Goal: Find specific fact: Find specific fact

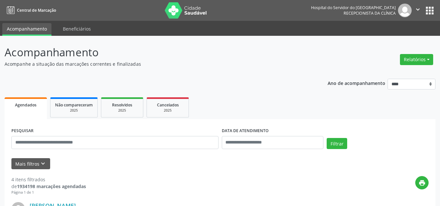
scroll to position [65, 0]
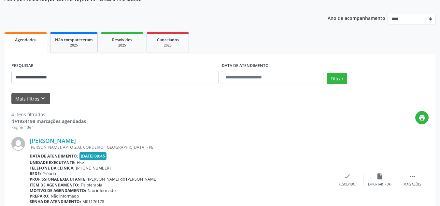
type input "**********"
click at [327, 73] on button "Filtrar" at bounding box center [337, 78] width 21 height 11
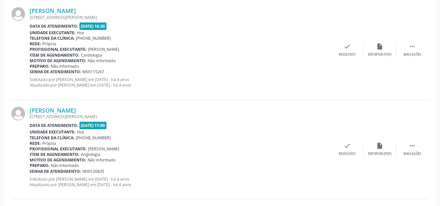
scroll to position [195, 0]
click at [73, 12] on link "[PERSON_NAME]" at bounding box center [53, 10] width 46 height 7
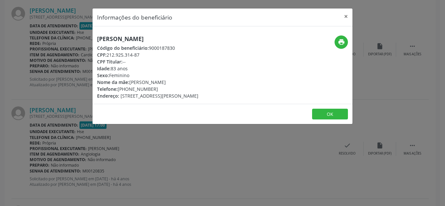
drag, startPoint x: 206, startPoint y: 34, endPoint x: 75, endPoint y: 35, distance: 131.5
click at [75, 35] on div "Informações do beneficiário × [PERSON_NAME] Código do beneficiário: 9000187830 …" at bounding box center [222, 103] width 445 height 206
copy h5 "[PERSON_NAME]"
drag, startPoint x: 158, startPoint y: 53, endPoint x: 107, endPoint y: 55, distance: 50.5
click at [107, 55] on div "CPF: 212.925.314-87" at bounding box center [147, 54] width 101 height 7
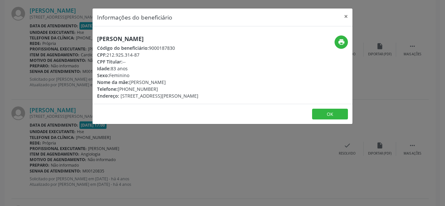
copy div "212.925.314-87"
drag, startPoint x: 160, startPoint y: 91, endPoint x: 128, endPoint y: 91, distance: 32.6
click at [128, 91] on div "Telefone: [PHONE_NUMBER]" at bounding box center [147, 89] width 101 height 7
copy div "99435-3941"
click at [342, 40] on icon "print" at bounding box center [341, 41] width 7 height 7
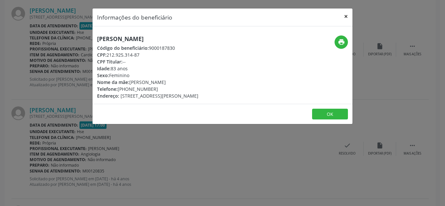
click at [346, 15] on button "×" at bounding box center [345, 16] width 13 height 16
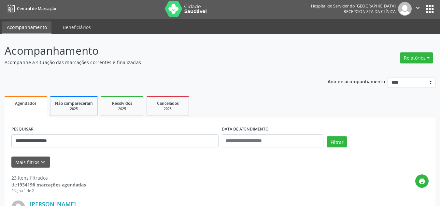
scroll to position [0, 0]
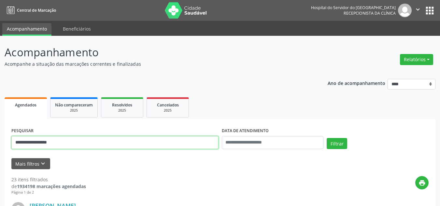
drag, startPoint x: 105, startPoint y: 144, endPoint x: 0, endPoint y: 157, distance: 106.4
